Goal: Information Seeking & Learning: Learn about a topic

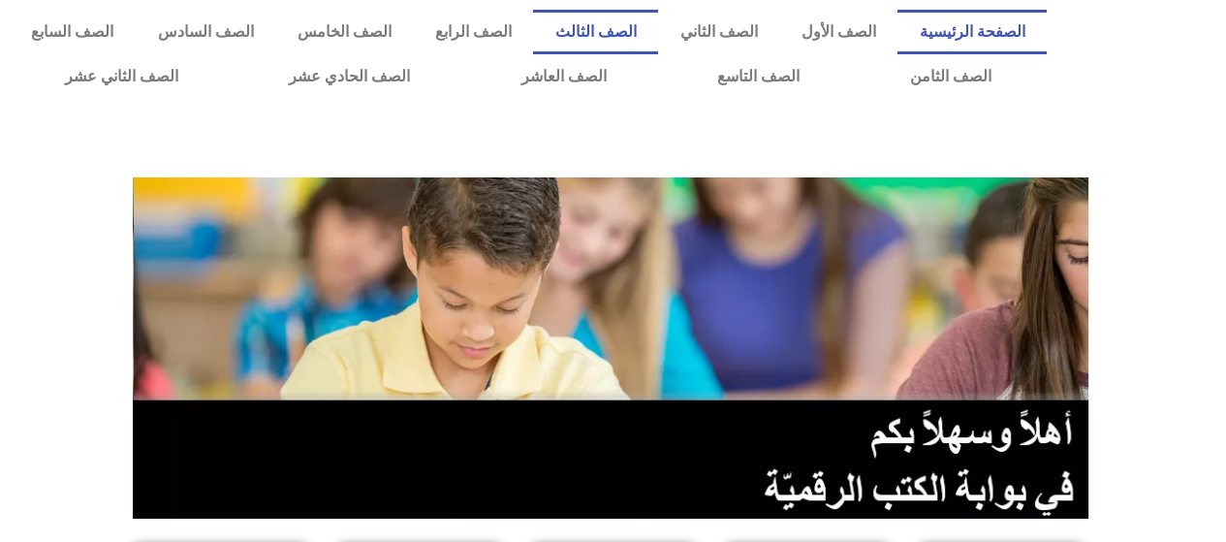
click at [639, 39] on link "الصف الثالث" at bounding box center [595, 32] width 125 height 45
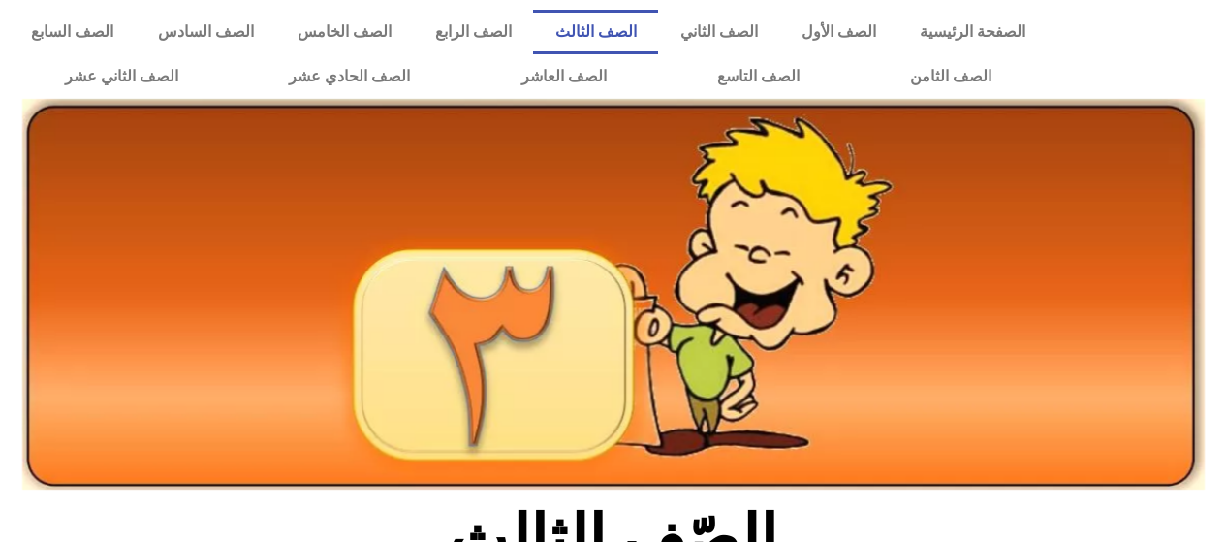
click at [655, 39] on link "الصف الثالث" at bounding box center [595, 32] width 125 height 45
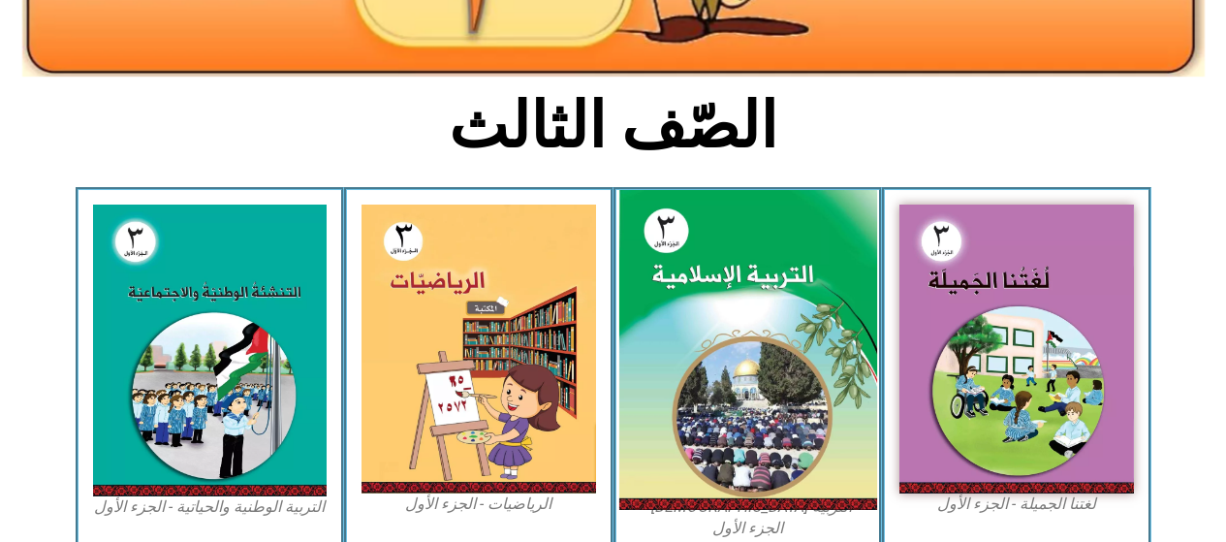
click at [790, 339] on img at bounding box center [747, 350] width 258 height 321
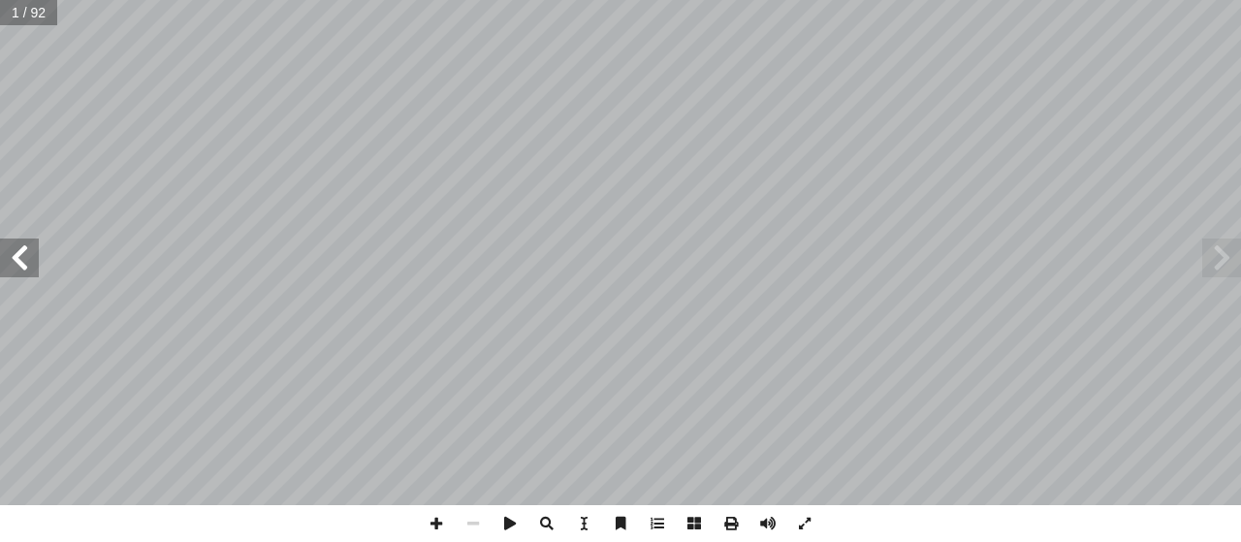
click at [26, 240] on span at bounding box center [19, 257] width 39 height 39
click at [24, 260] on span at bounding box center [19, 257] width 39 height 39
click at [19, 254] on span at bounding box center [19, 257] width 39 height 39
click at [22, 254] on span at bounding box center [19, 257] width 39 height 39
click at [19, 260] on span at bounding box center [19, 257] width 39 height 39
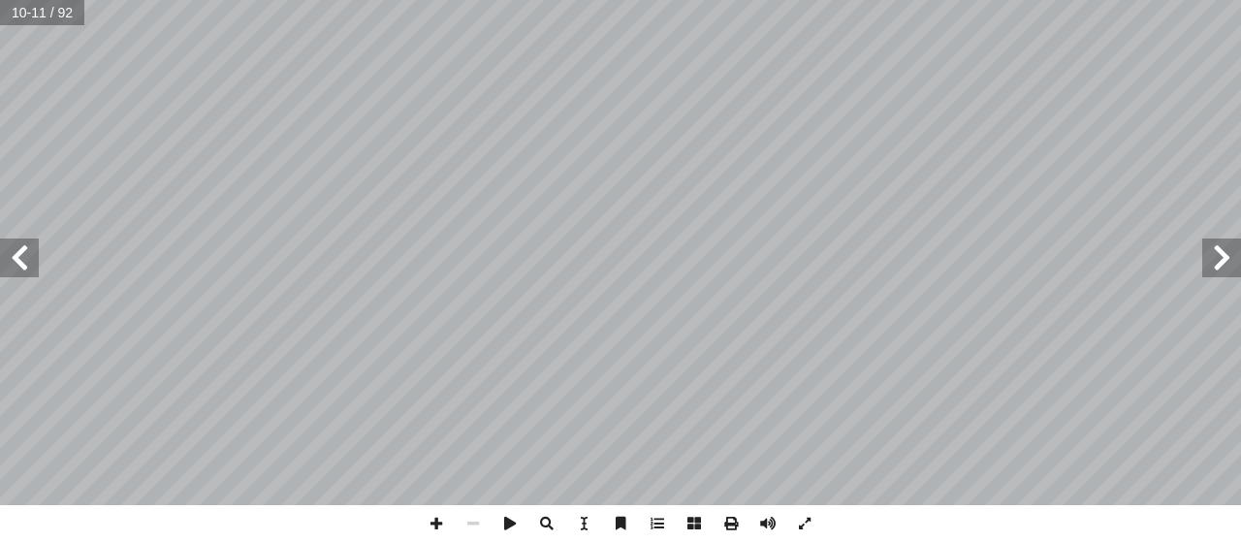
click at [21, 265] on span at bounding box center [19, 257] width 39 height 39
click at [18, 249] on span at bounding box center [19, 257] width 39 height 39
click at [25, 255] on span at bounding box center [19, 257] width 39 height 39
click at [21, 257] on span at bounding box center [19, 257] width 39 height 39
